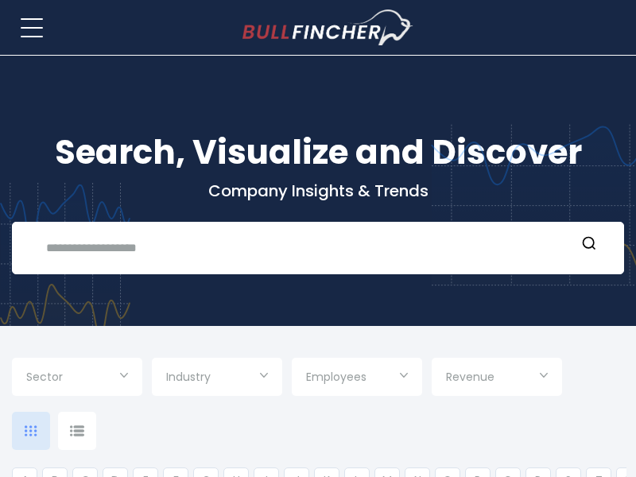
type input "***"
